Goal: Check status: Check status

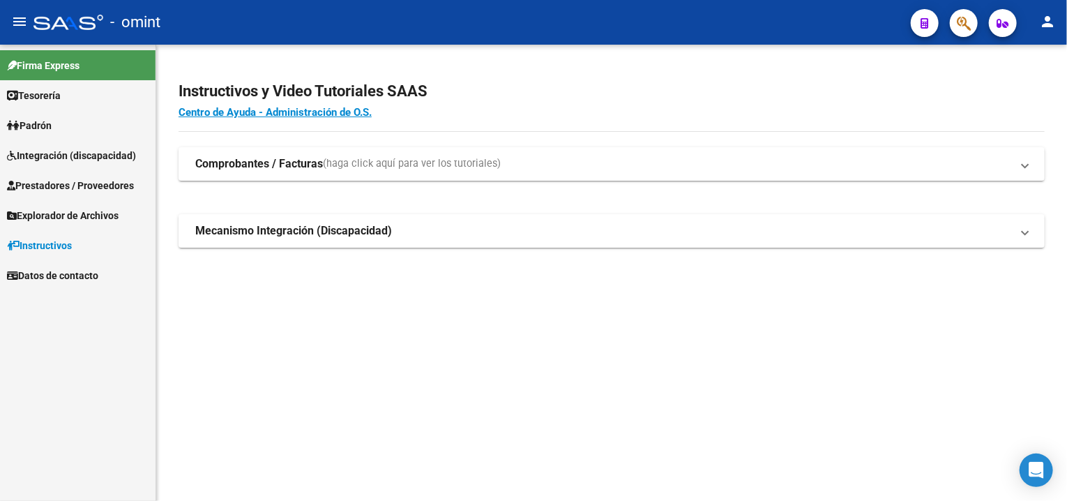
click at [62, 162] on span "Integración (discapacidad)" at bounding box center [71, 155] width 129 height 15
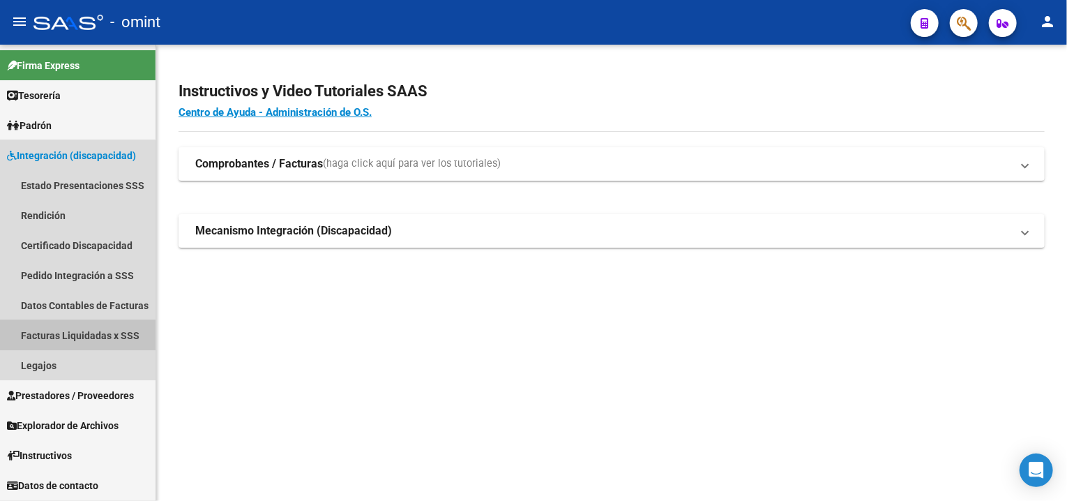
click at [43, 330] on link "Facturas Liquidadas x SSS" at bounding box center [77, 335] width 155 height 30
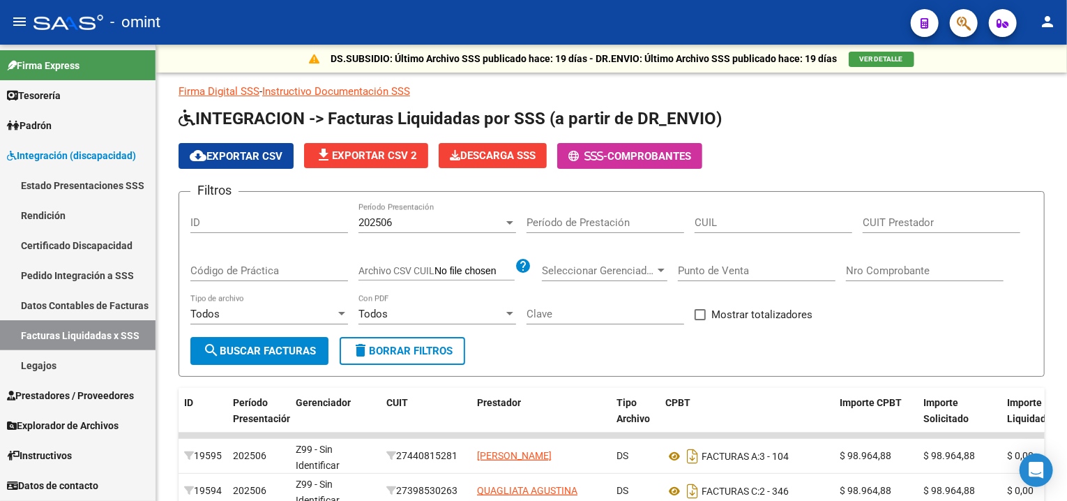
click at [72, 276] on link "Pedido Integración a SSS" at bounding box center [77, 275] width 155 height 30
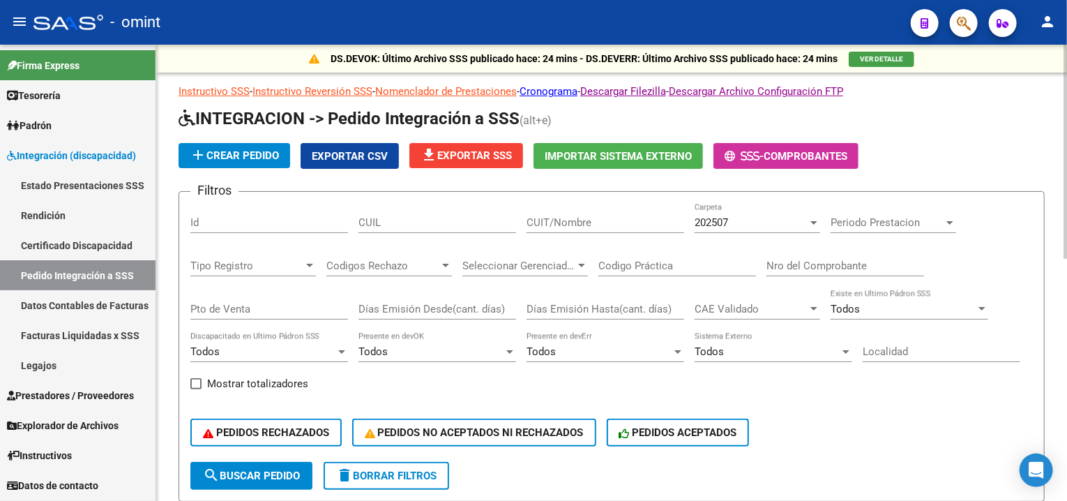
click at [385, 227] on input "CUIL" at bounding box center [437, 222] width 158 height 13
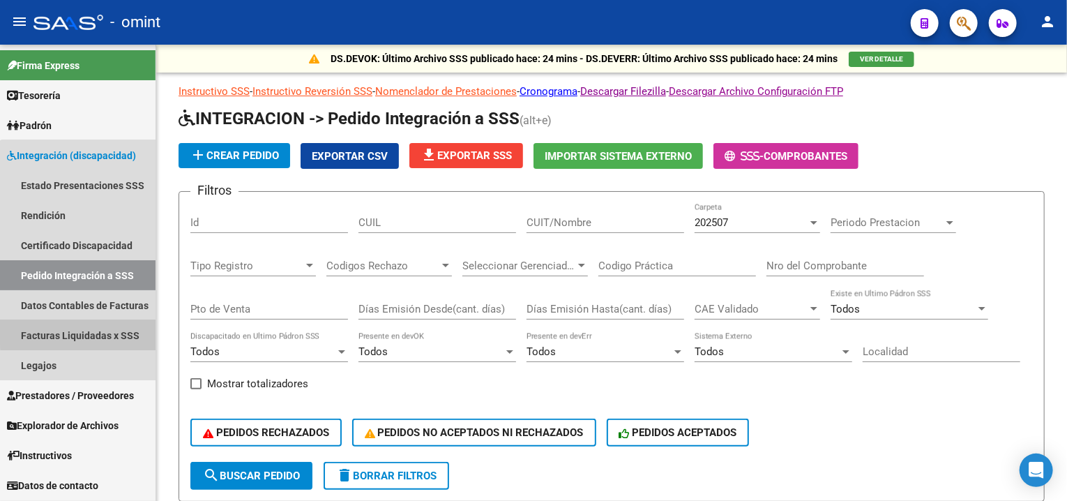
click at [90, 330] on link "Facturas Liquidadas x SSS" at bounding box center [77, 335] width 155 height 30
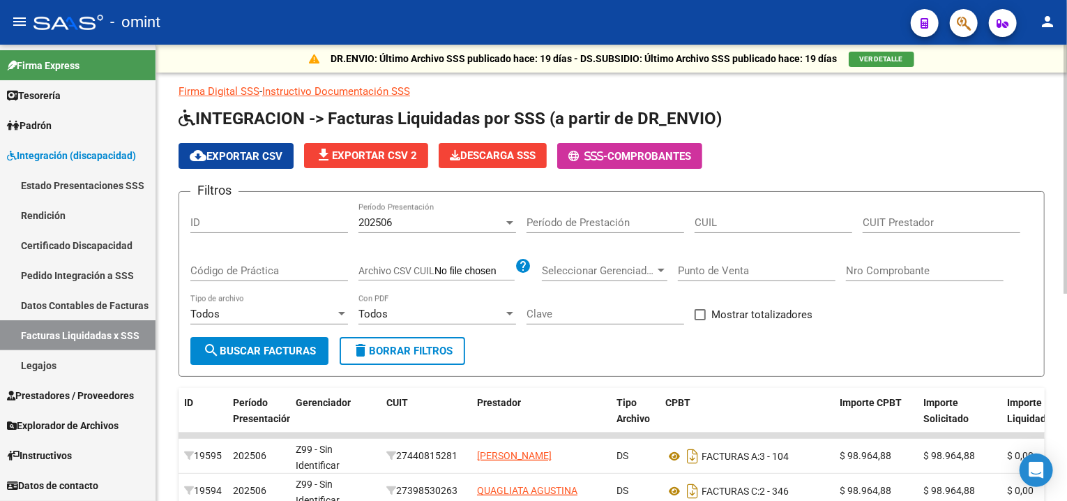
click at [697, 228] on div "CUIL" at bounding box center [773, 218] width 158 height 30
click at [102, 183] on link "Estado Presentaciones SSS" at bounding box center [77, 185] width 155 height 30
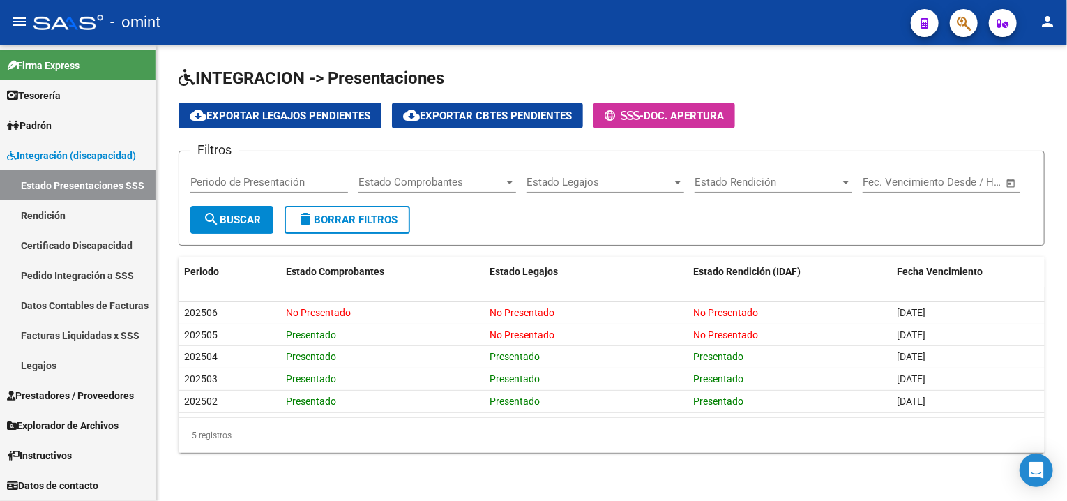
click at [70, 227] on link "Rendición" at bounding box center [77, 215] width 155 height 30
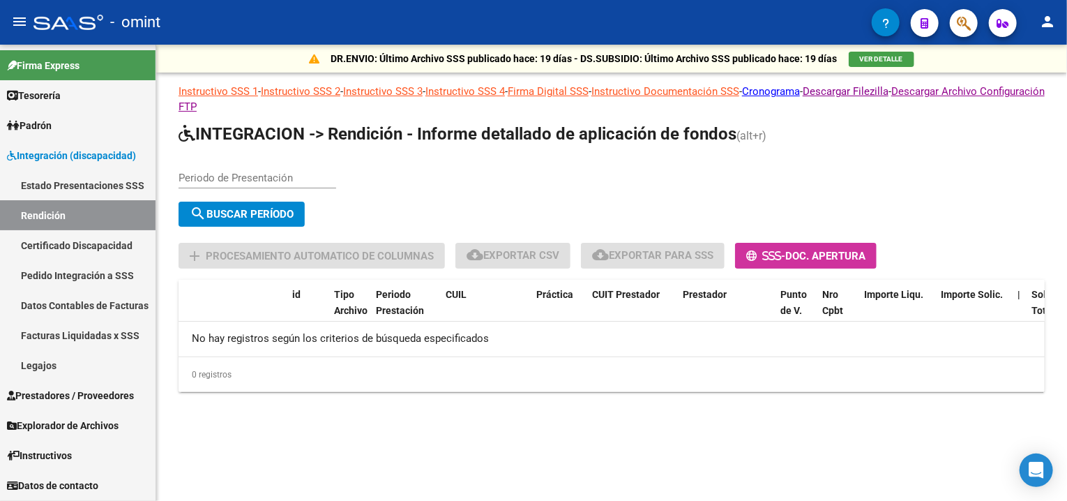
click at [70, 236] on link "Certificado Discapacidad" at bounding box center [77, 245] width 155 height 30
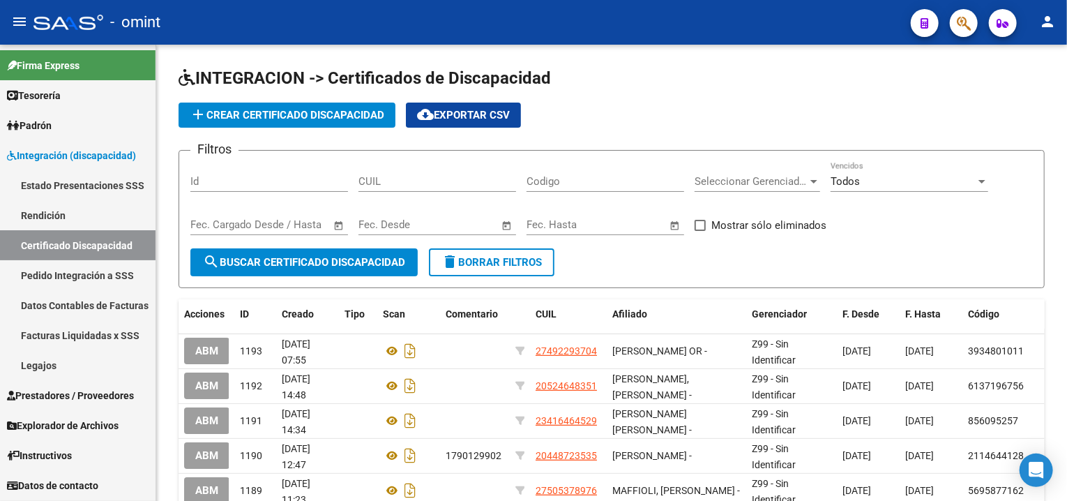
click at [70, 266] on link "Pedido Integración a SSS" at bounding box center [77, 275] width 155 height 30
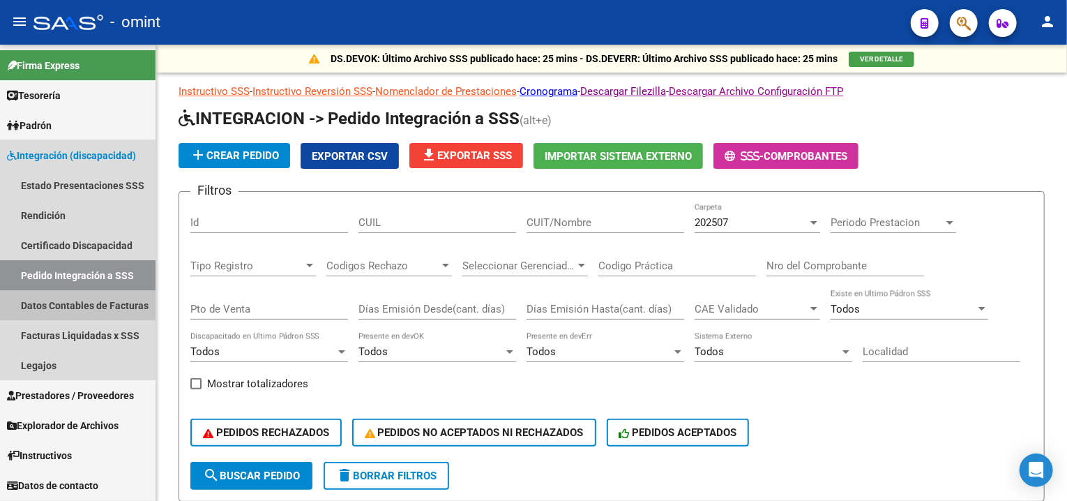
click at [72, 296] on link "Datos Contables de Facturas" at bounding box center [77, 305] width 155 height 30
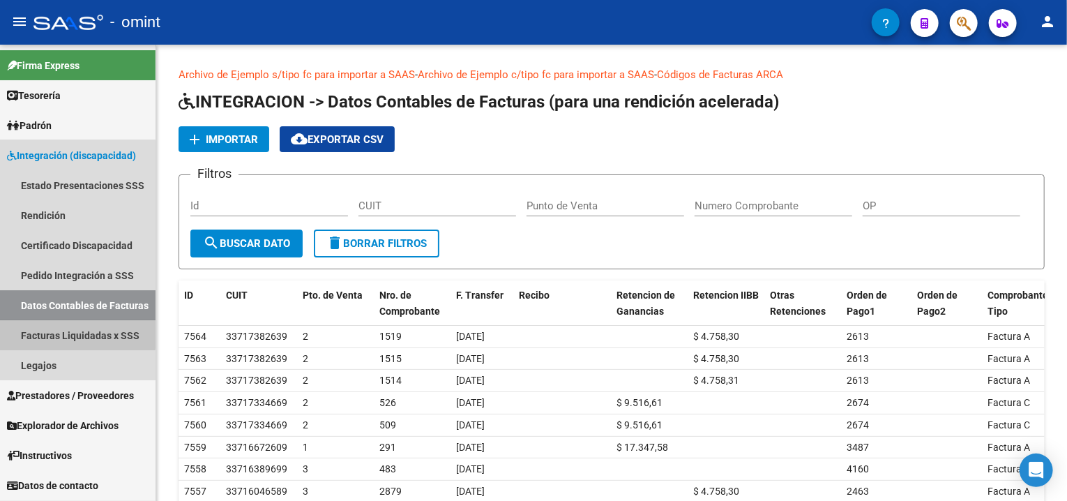
click at [67, 327] on link "Facturas Liquidadas x SSS" at bounding box center [77, 335] width 155 height 30
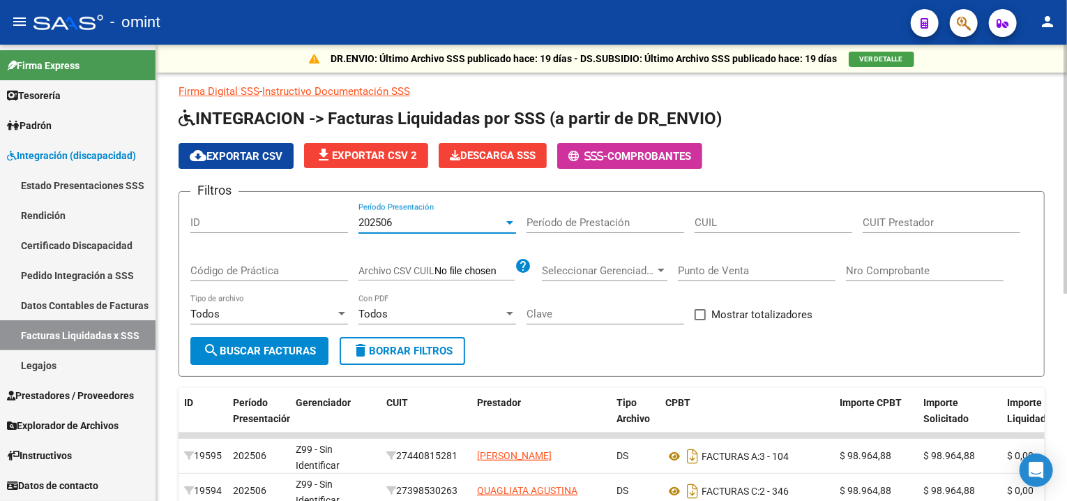
click at [510, 222] on div at bounding box center [509, 222] width 7 height 3
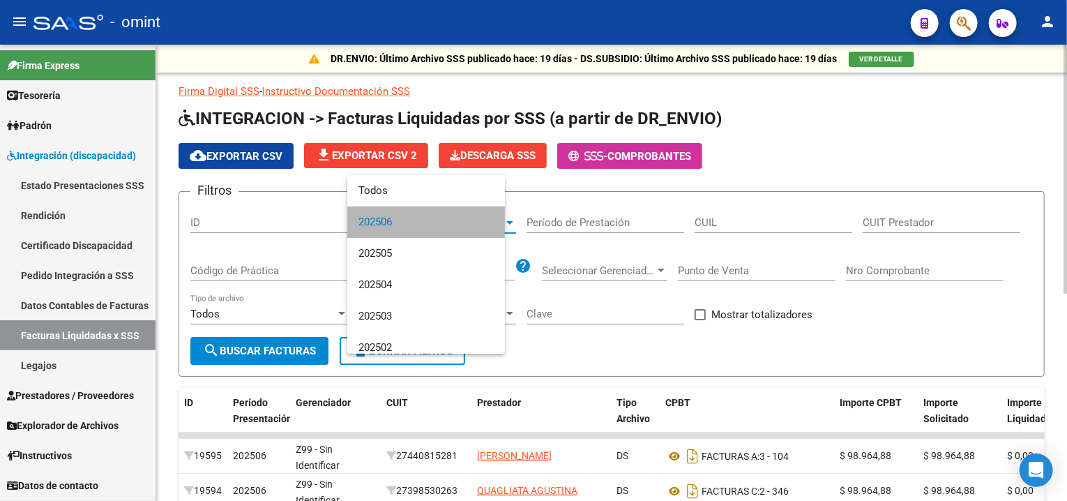
click at [505, 222] on mat-option "202506" at bounding box center [426, 221] width 158 height 31
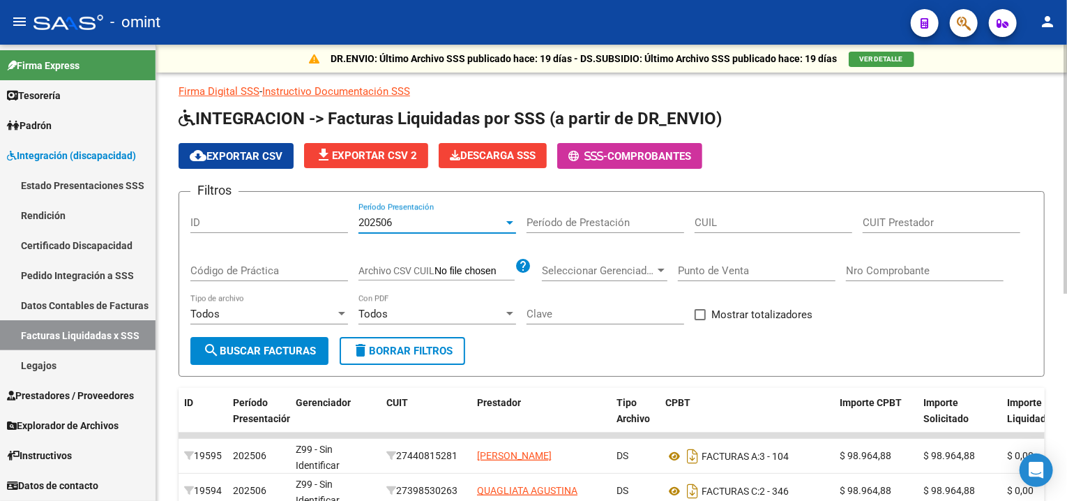
click at [510, 222] on div at bounding box center [509, 222] width 7 height 3
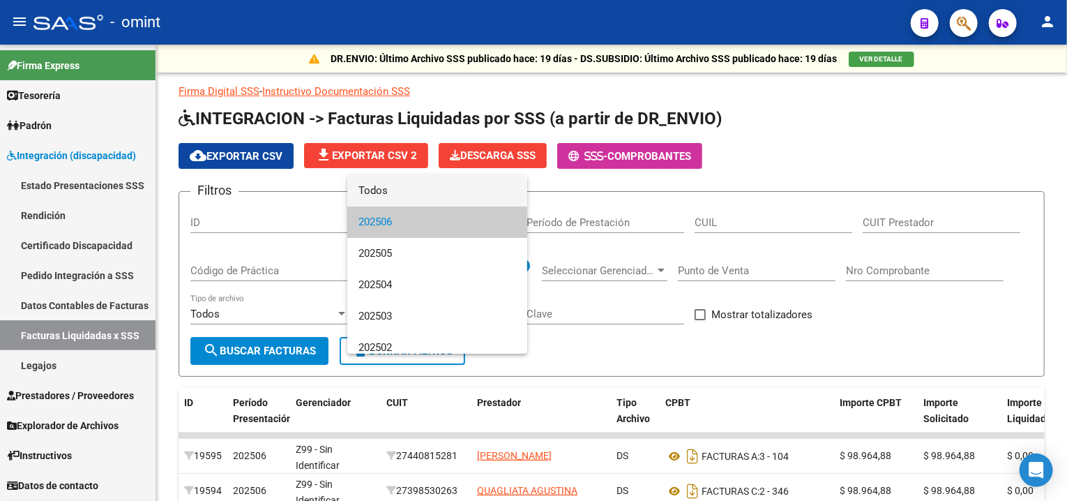
click at [488, 196] on span "Todos" at bounding box center [437, 190] width 158 height 31
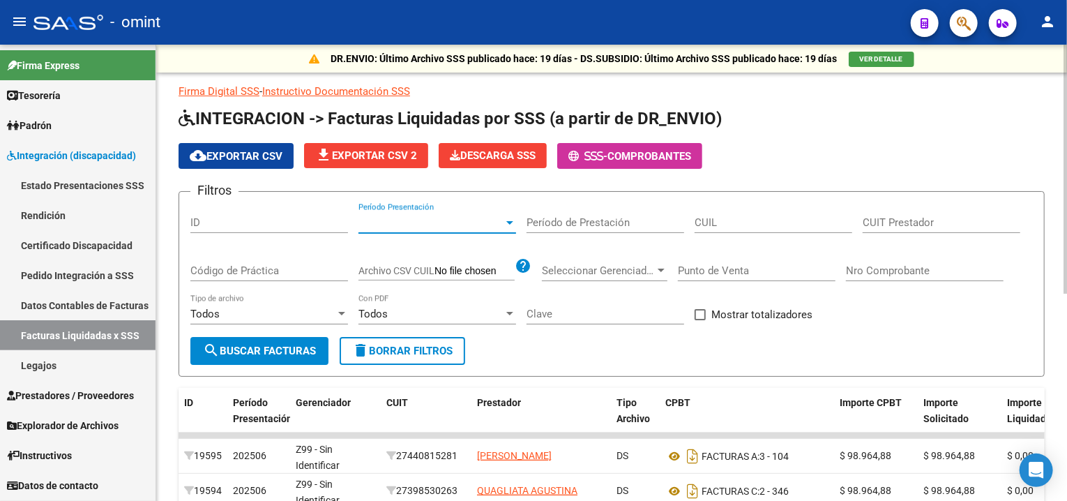
click at [409, 271] on span "Archivo CSV CUIL" at bounding box center [396, 270] width 76 height 11
click at [434, 271] on input "Archivo CSV CUIL" at bounding box center [474, 271] width 80 height 13
click at [778, 228] on div "CUIL" at bounding box center [773, 218] width 158 height 30
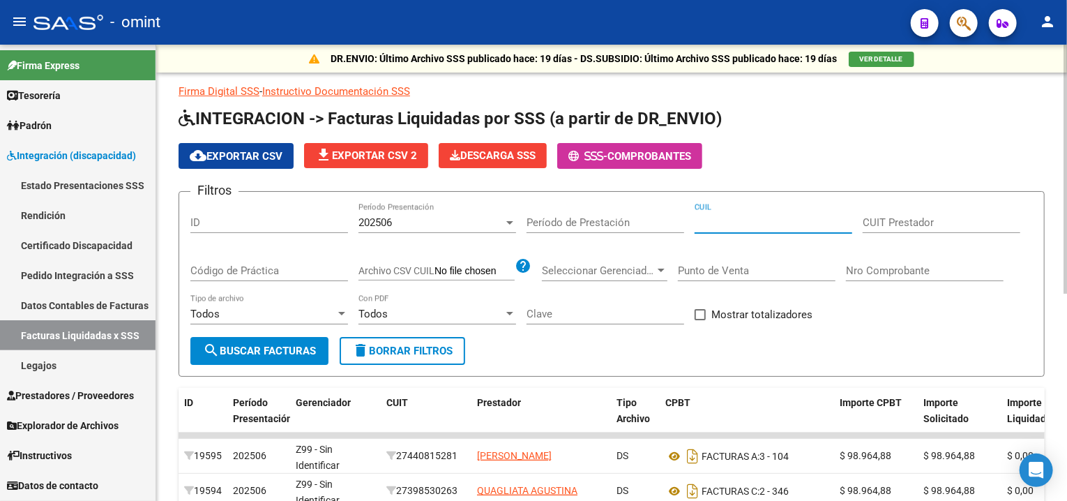
click at [772, 220] on input "CUIL" at bounding box center [773, 222] width 158 height 13
paste input
